Goal: Task Accomplishment & Management: Manage account settings

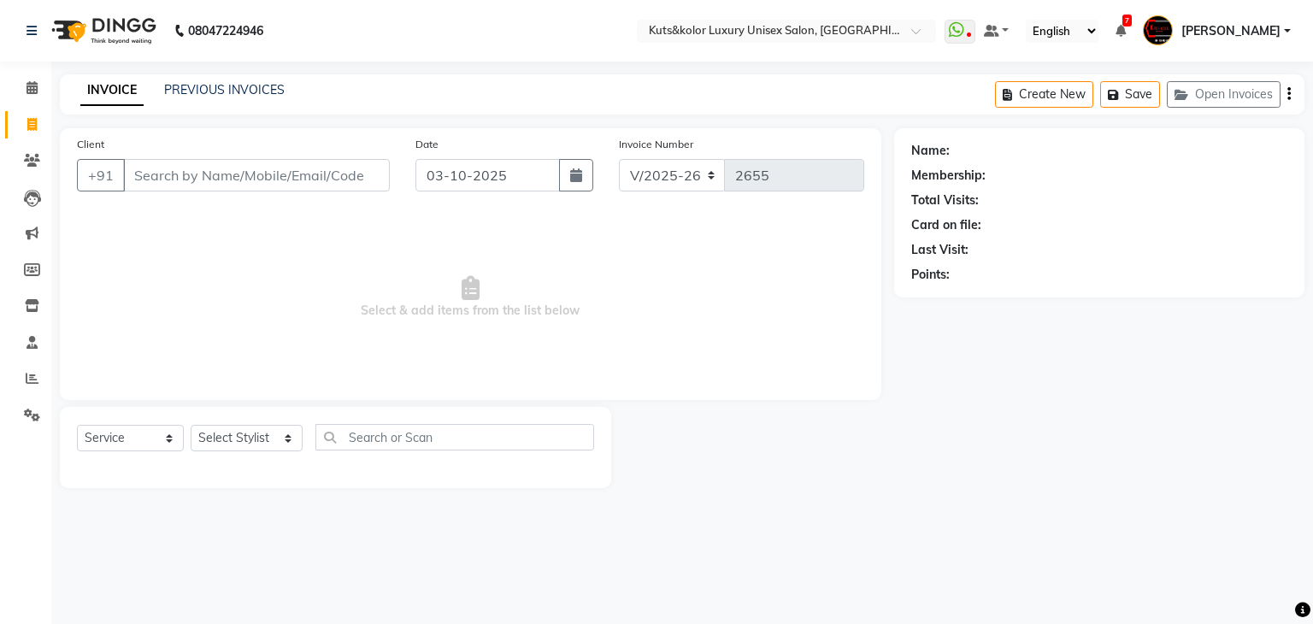
select select "4172"
select select "service"
click at [35, 409] on icon at bounding box center [32, 415] width 16 height 13
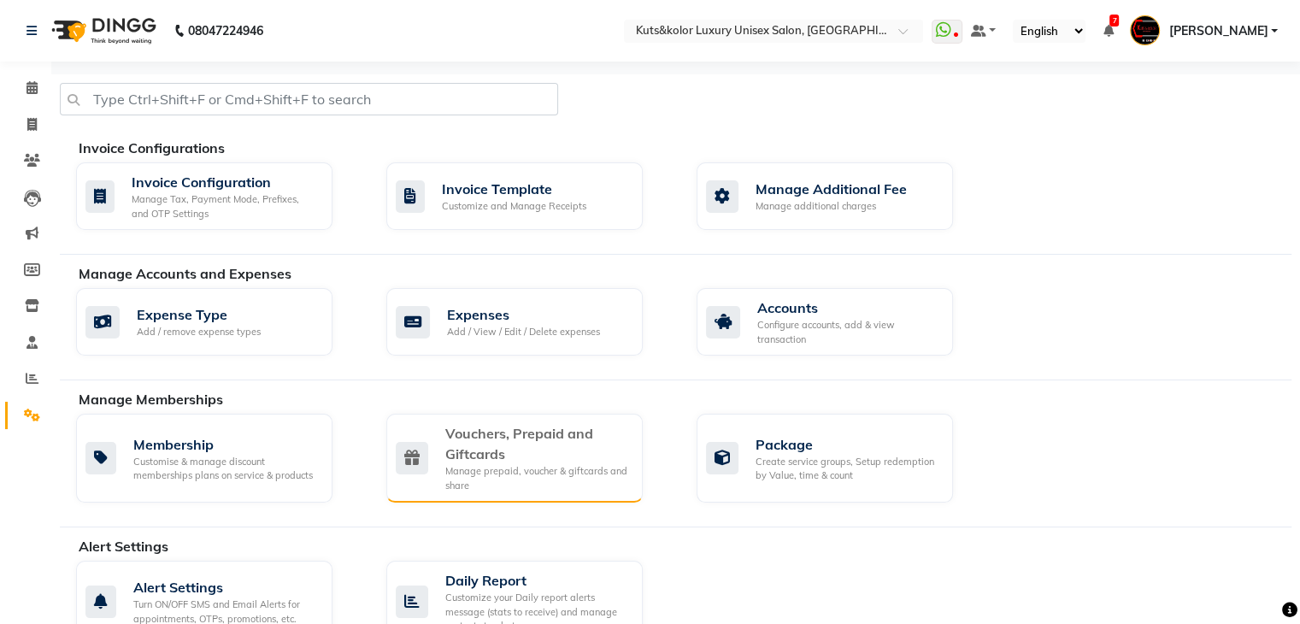
click at [598, 452] on div "Vouchers, Prepaid and Giftcards" at bounding box center [537, 443] width 184 height 41
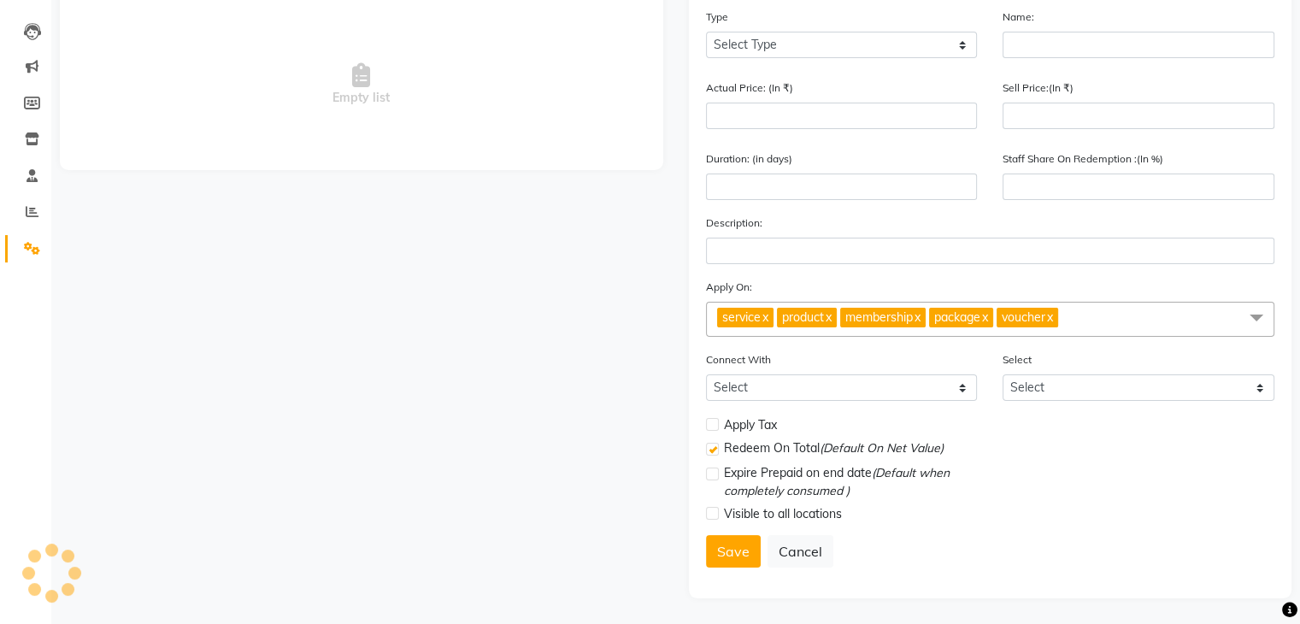
scroll to position [172, 0]
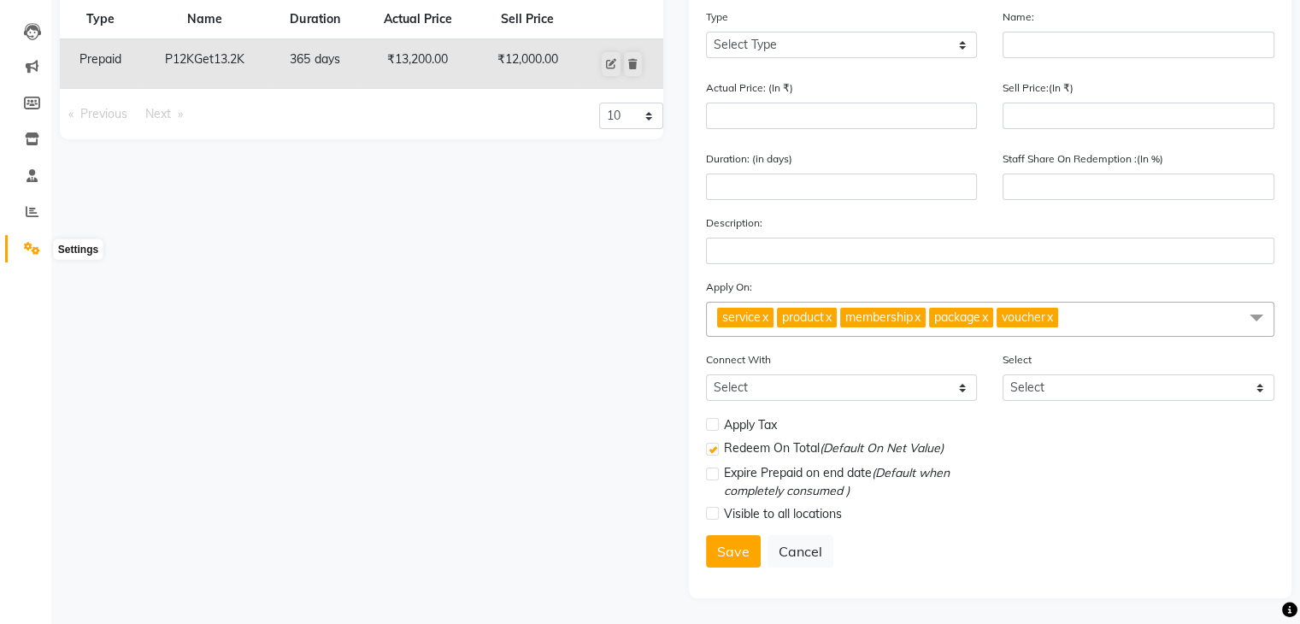
click at [24, 244] on icon at bounding box center [32, 248] width 16 height 13
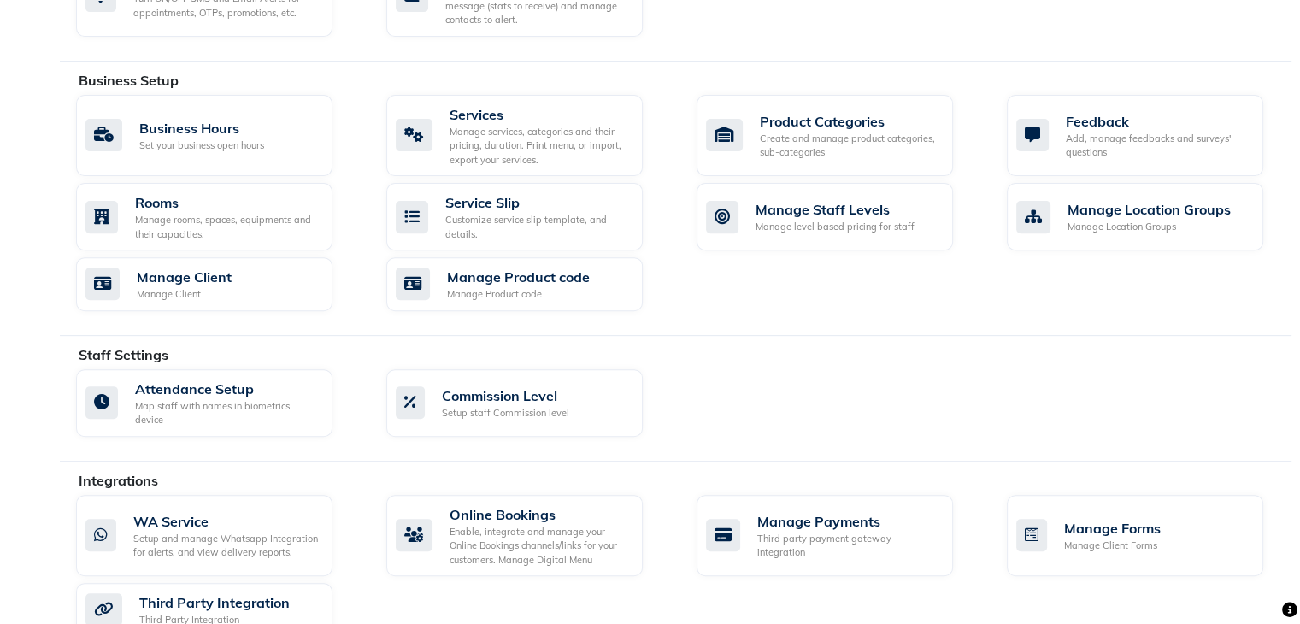
scroll to position [763, 0]
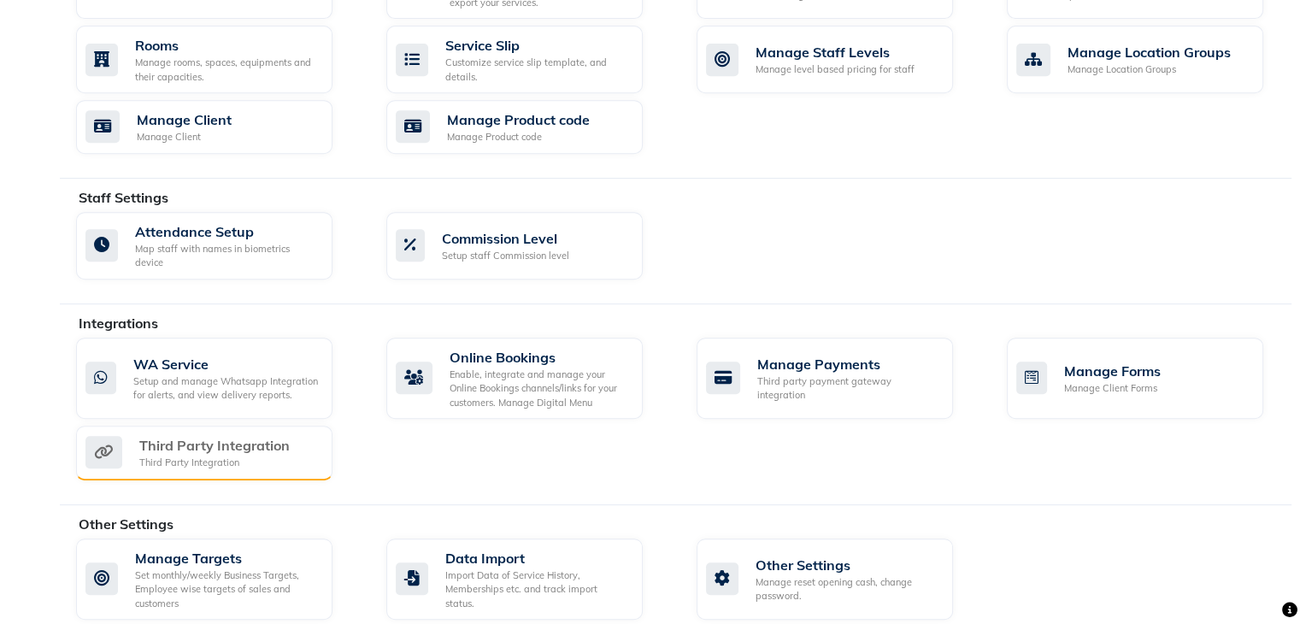
click at [282, 435] on div "Third Party Integration" at bounding box center [214, 445] width 150 height 21
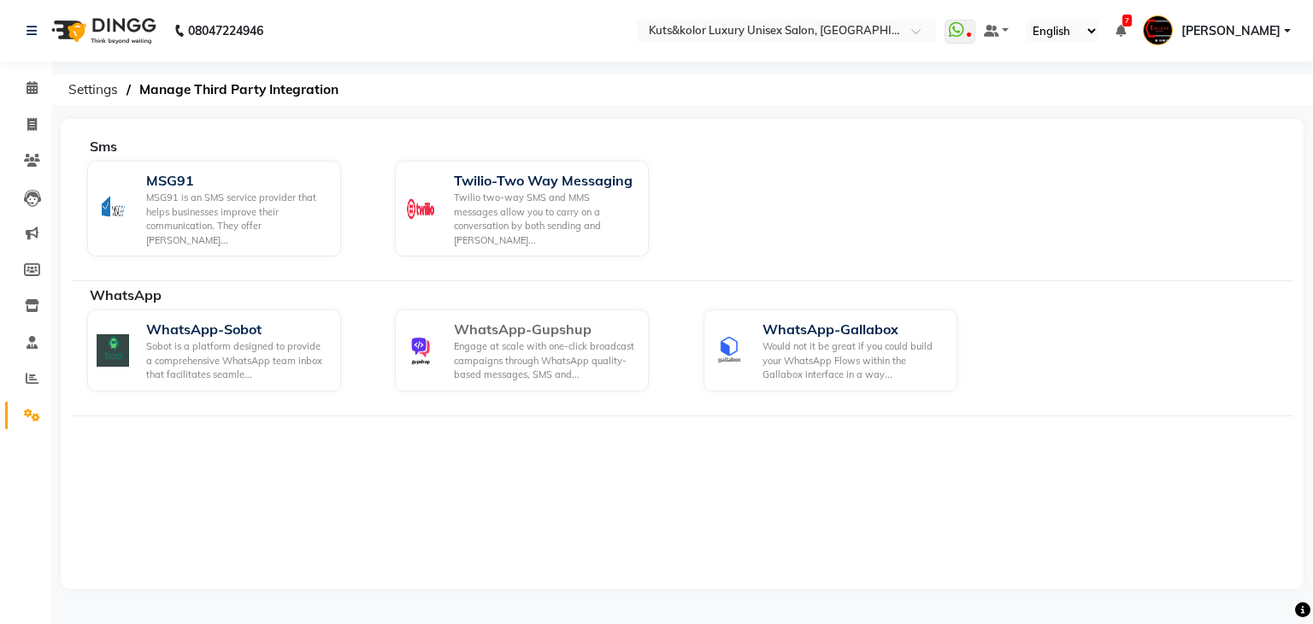
click at [580, 319] on div "WhatsApp-Gupshup" at bounding box center [544, 329] width 181 height 21
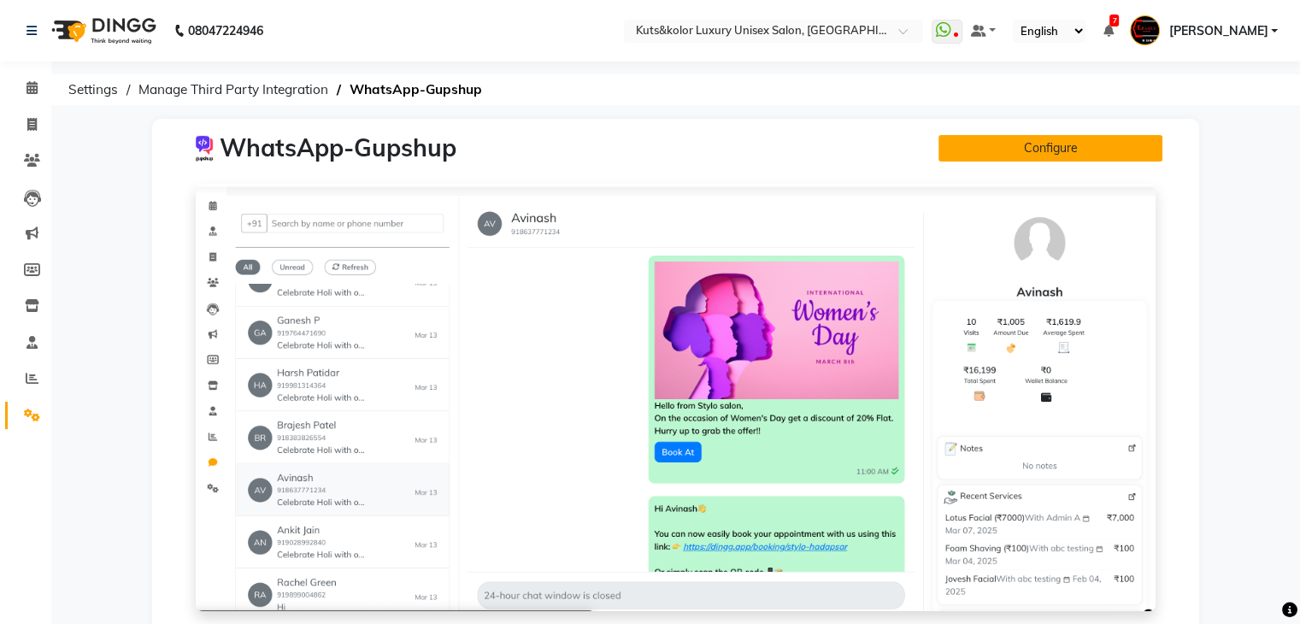
click at [1048, 150] on button "Configure" at bounding box center [1051, 148] width 224 height 27
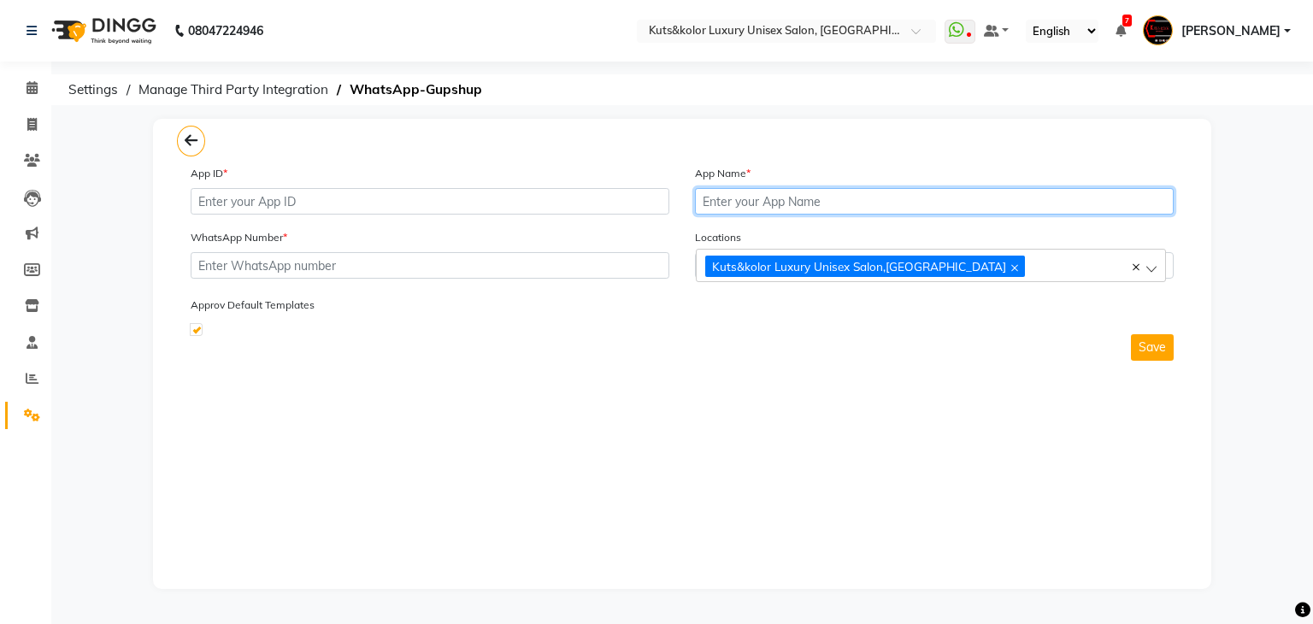
click at [739, 199] on input "text" at bounding box center [934, 201] width 479 height 27
paste input "KutsandKolorsSep2025"
type input "KutsandKolorsSep2025"
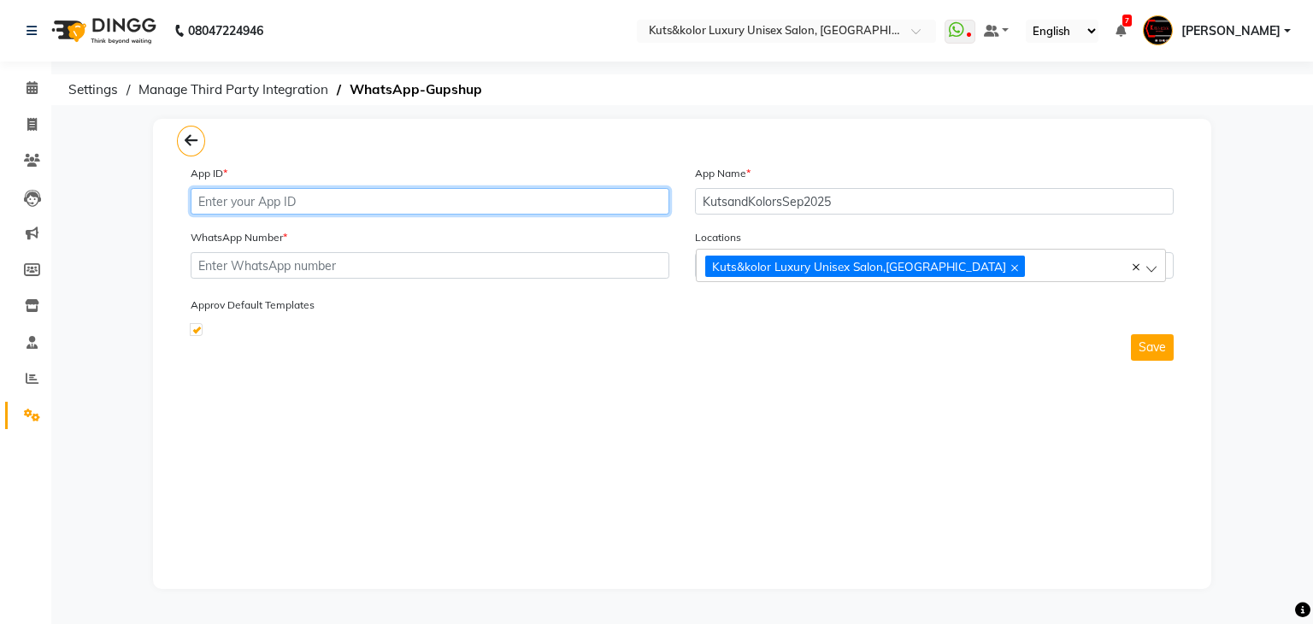
click at [629, 204] on input "text" at bounding box center [430, 201] width 479 height 27
paste input "a53220b8-fac3-4c02-8019-81405184b52f"
type input "a53220b8-fac3-4c02-8019-81405184b52f"
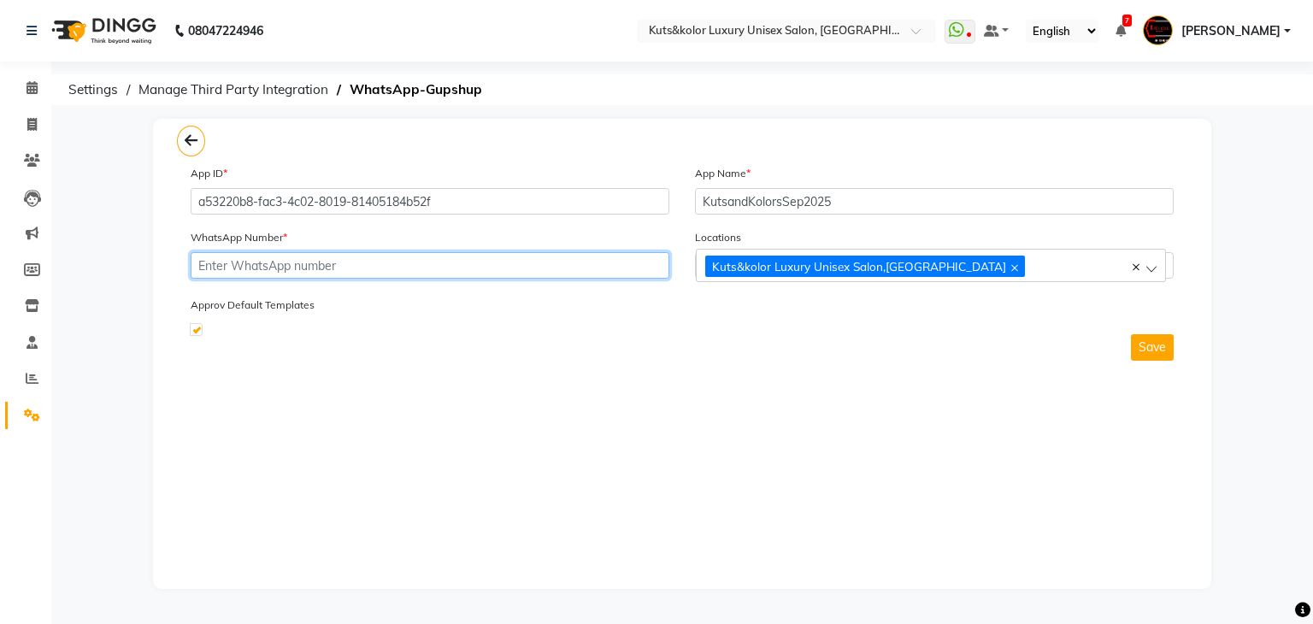
click at [499, 261] on input "text" at bounding box center [430, 265] width 479 height 27
paste input "919892625228"
type input "919892625228"
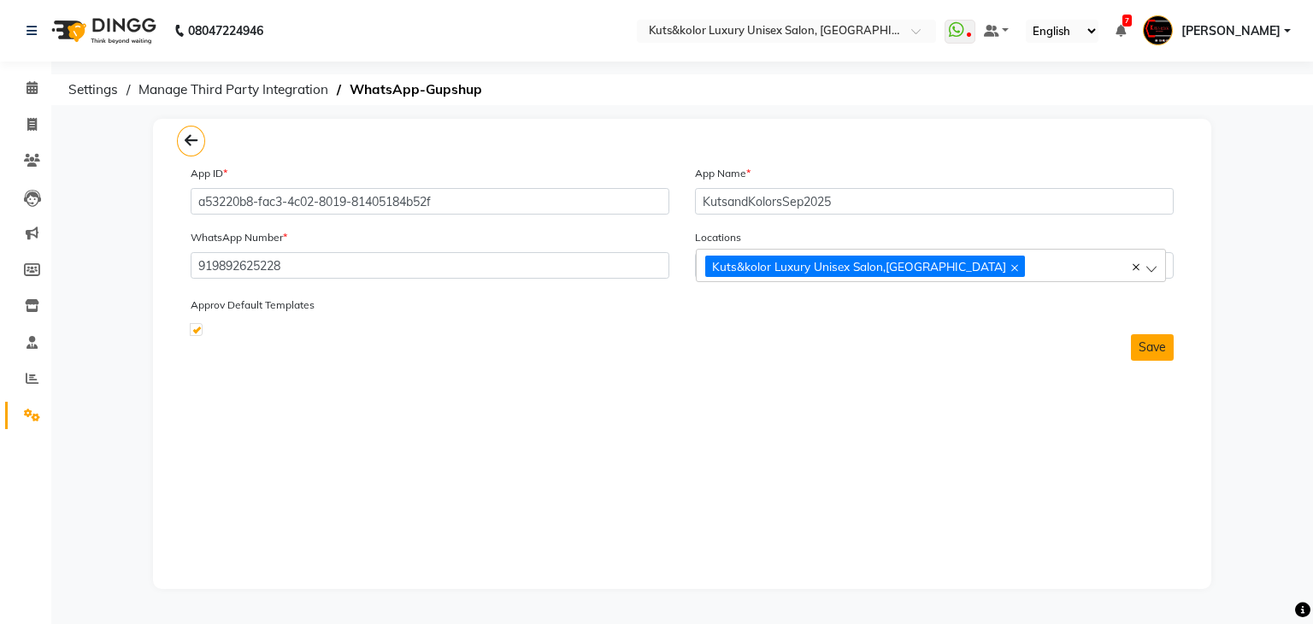
click at [1147, 345] on button "Save" at bounding box center [1152, 347] width 43 height 27
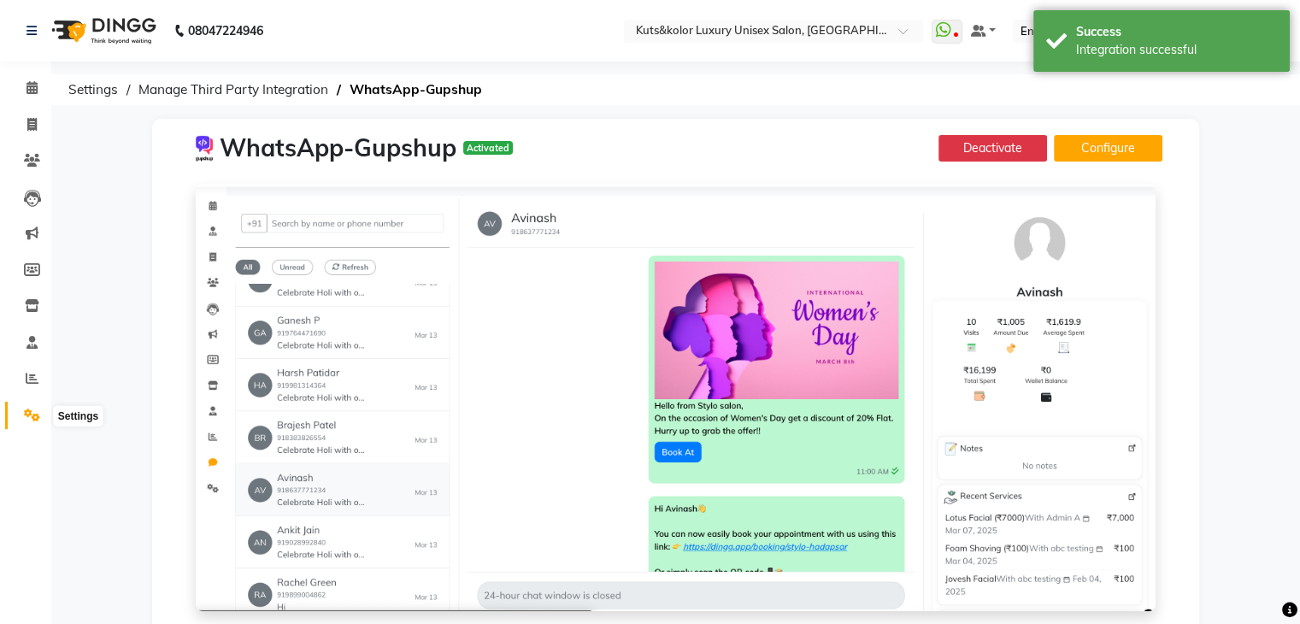
click at [34, 416] on icon at bounding box center [32, 415] width 16 height 13
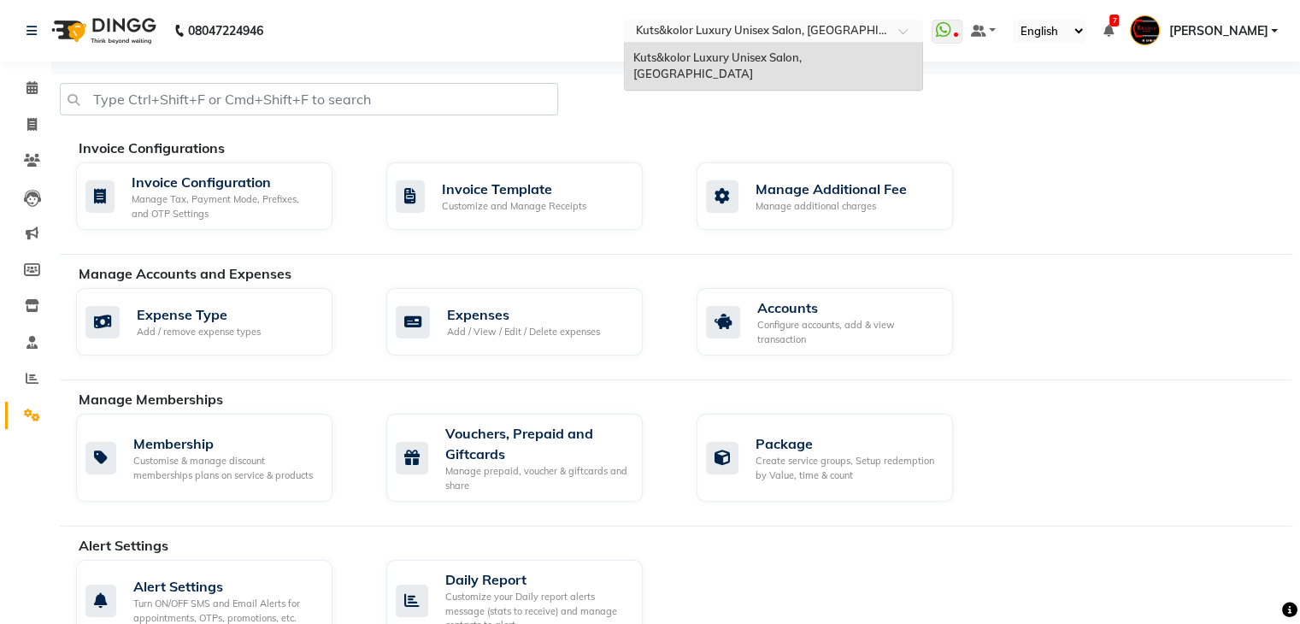
click at [865, 35] on input "text" at bounding box center [757, 32] width 248 height 17
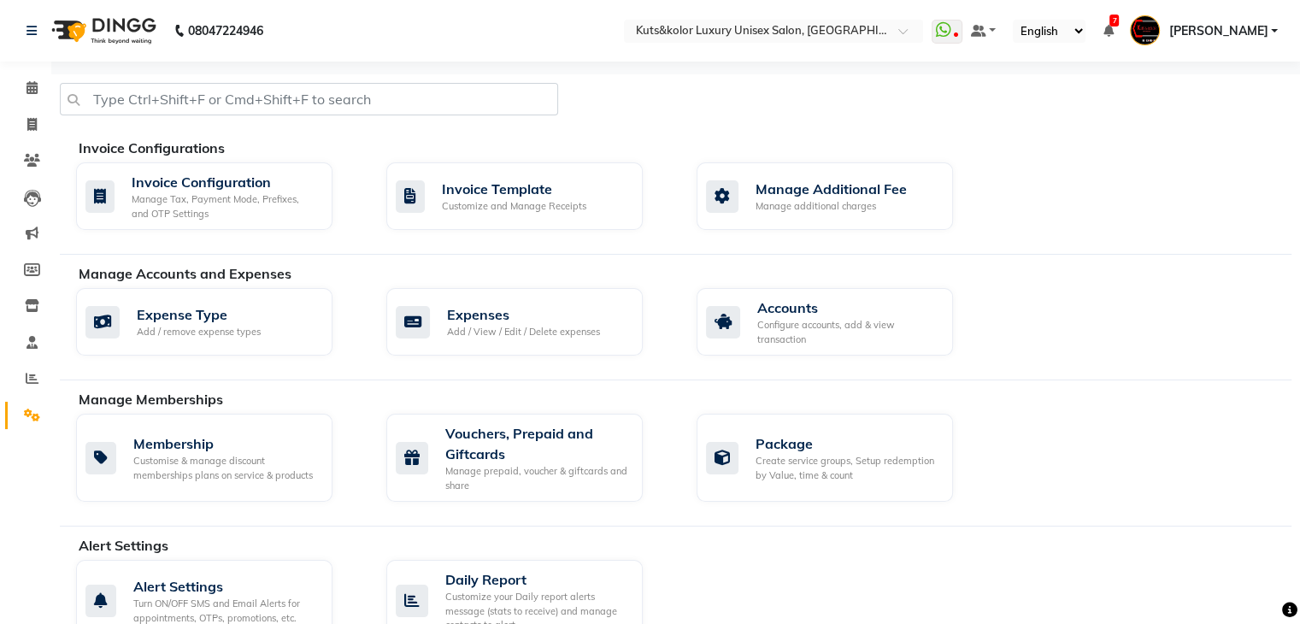
click at [910, 114] on div at bounding box center [675, 106] width 1257 height 46
click at [1220, 35] on span "[PERSON_NAME]" at bounding box center [1218, 31] width 99 height 18
